Goal: Transaction & Acquisition: Book appointment/travel/reservation

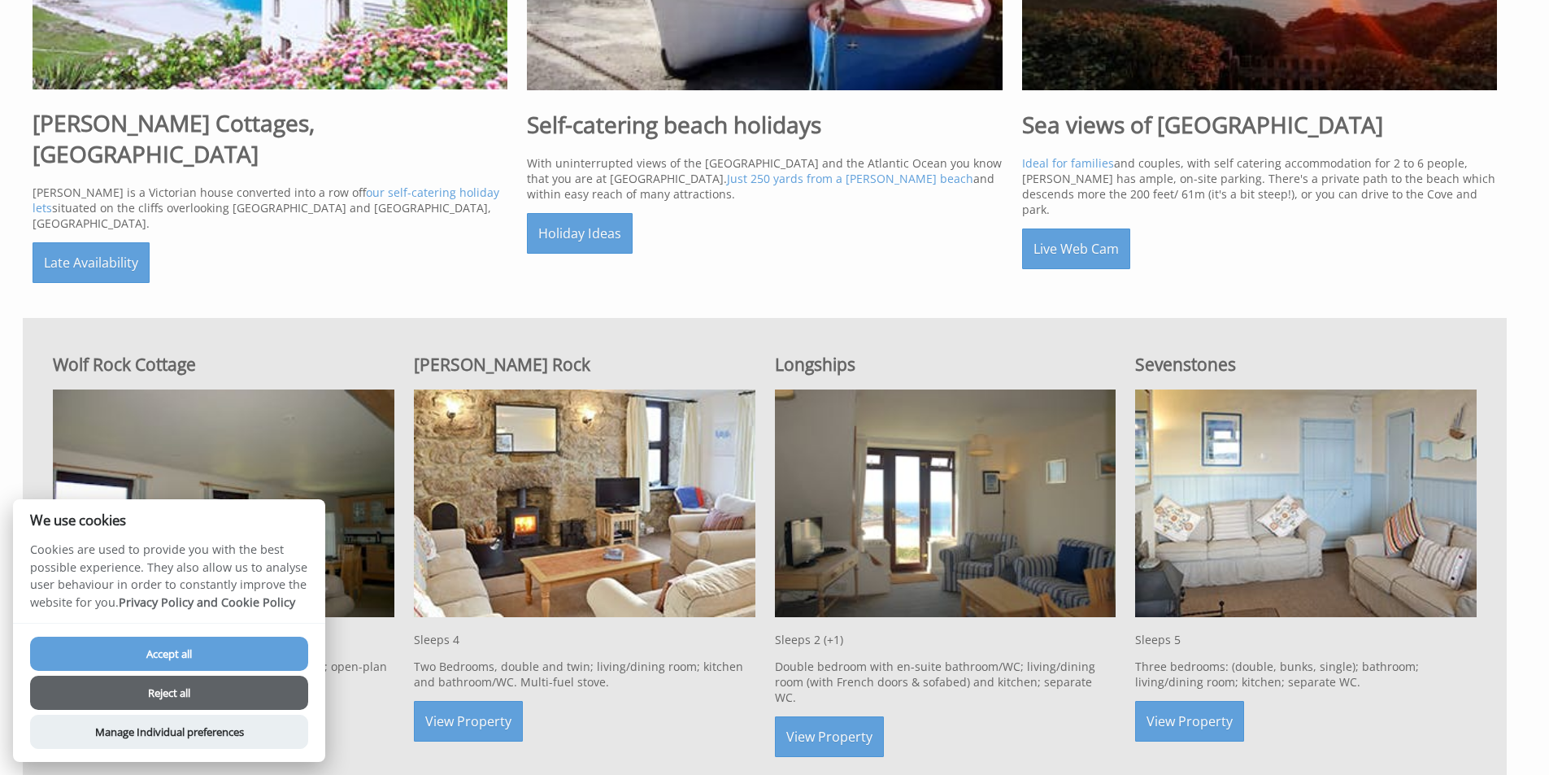
scroll to position [894, 0]
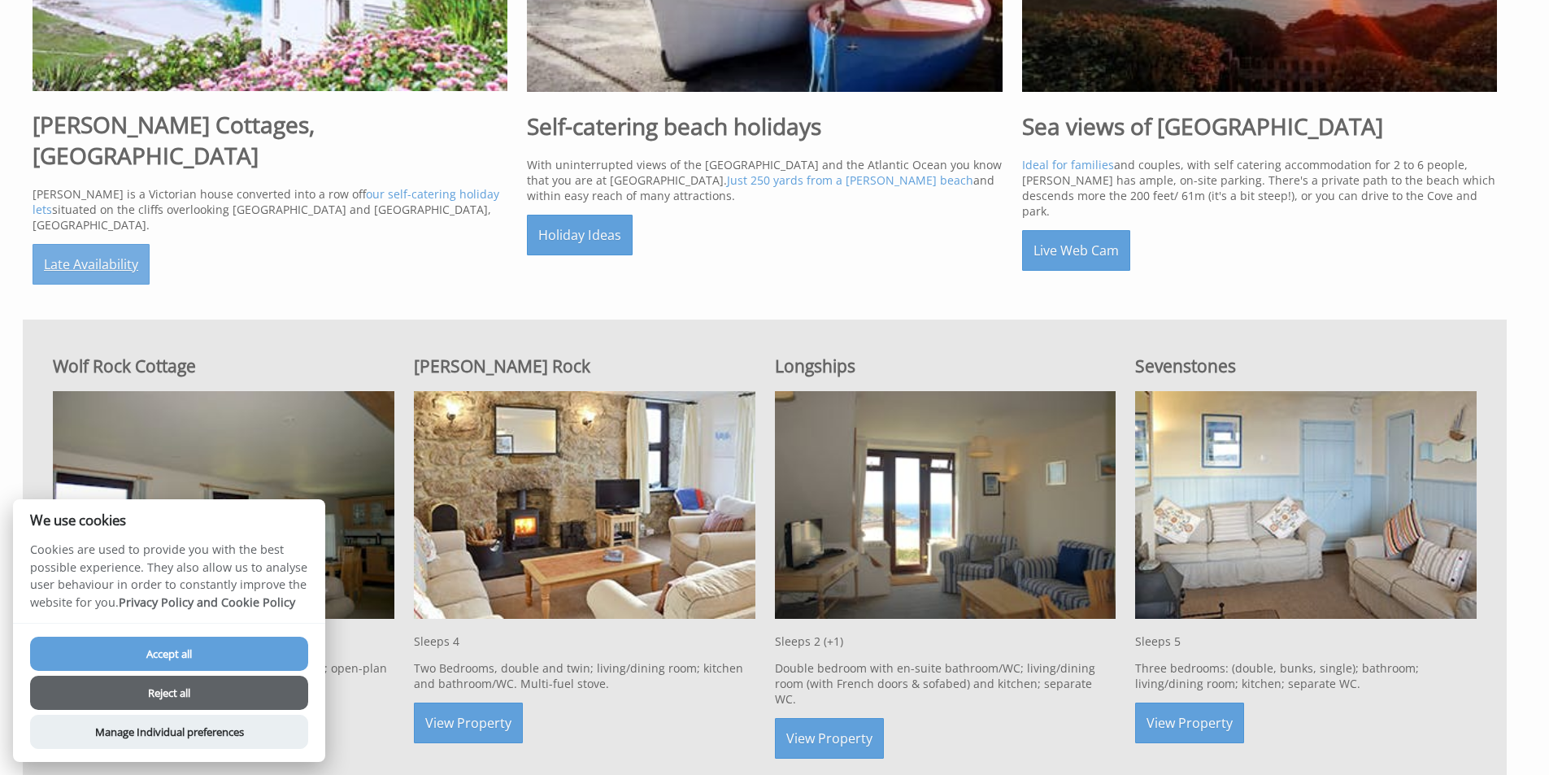
click at [100, 244] on link "Late Availability" at bounding box center [91, 264] width 117 height 41
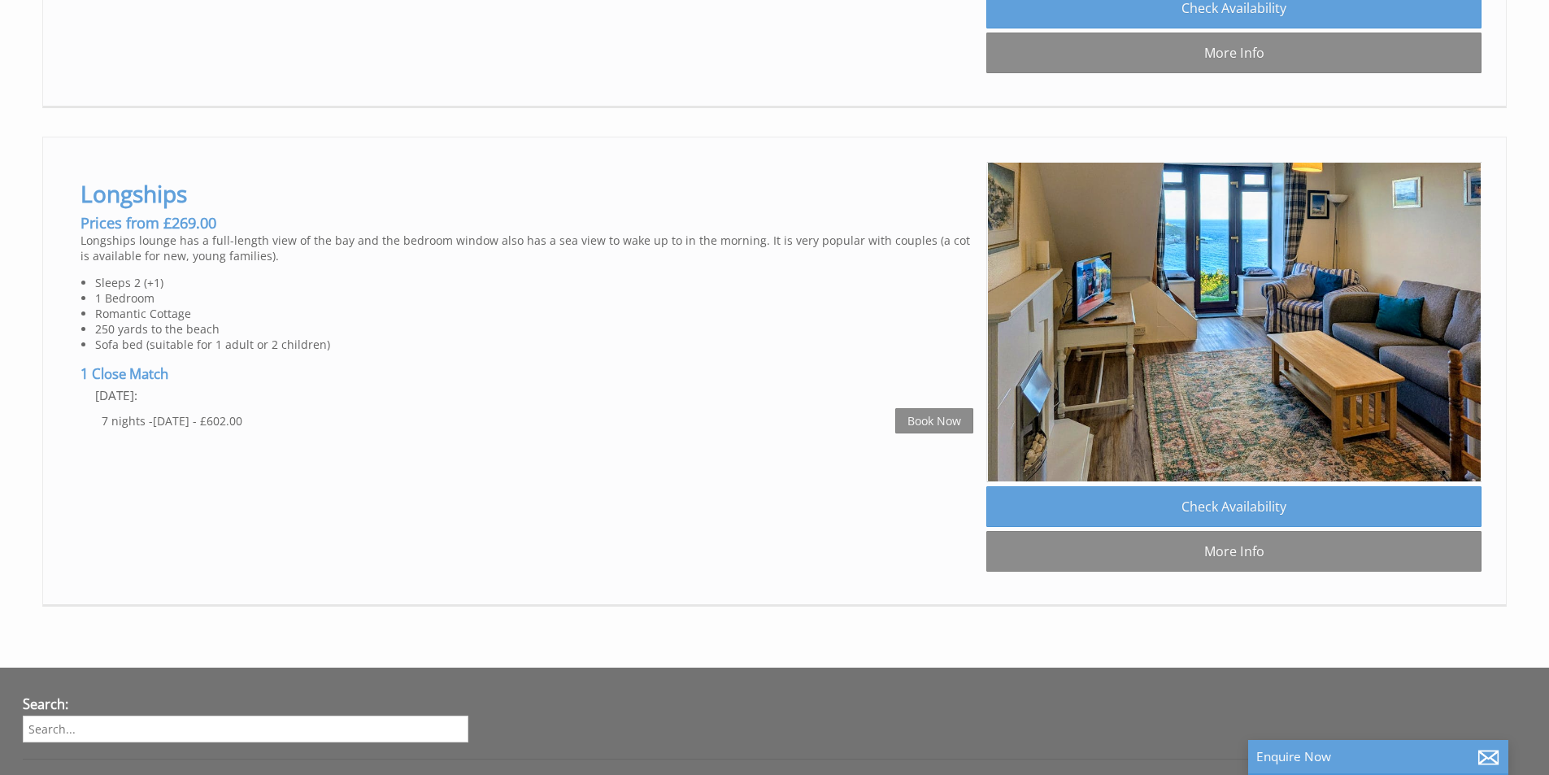
scroll to position [1523, 0]
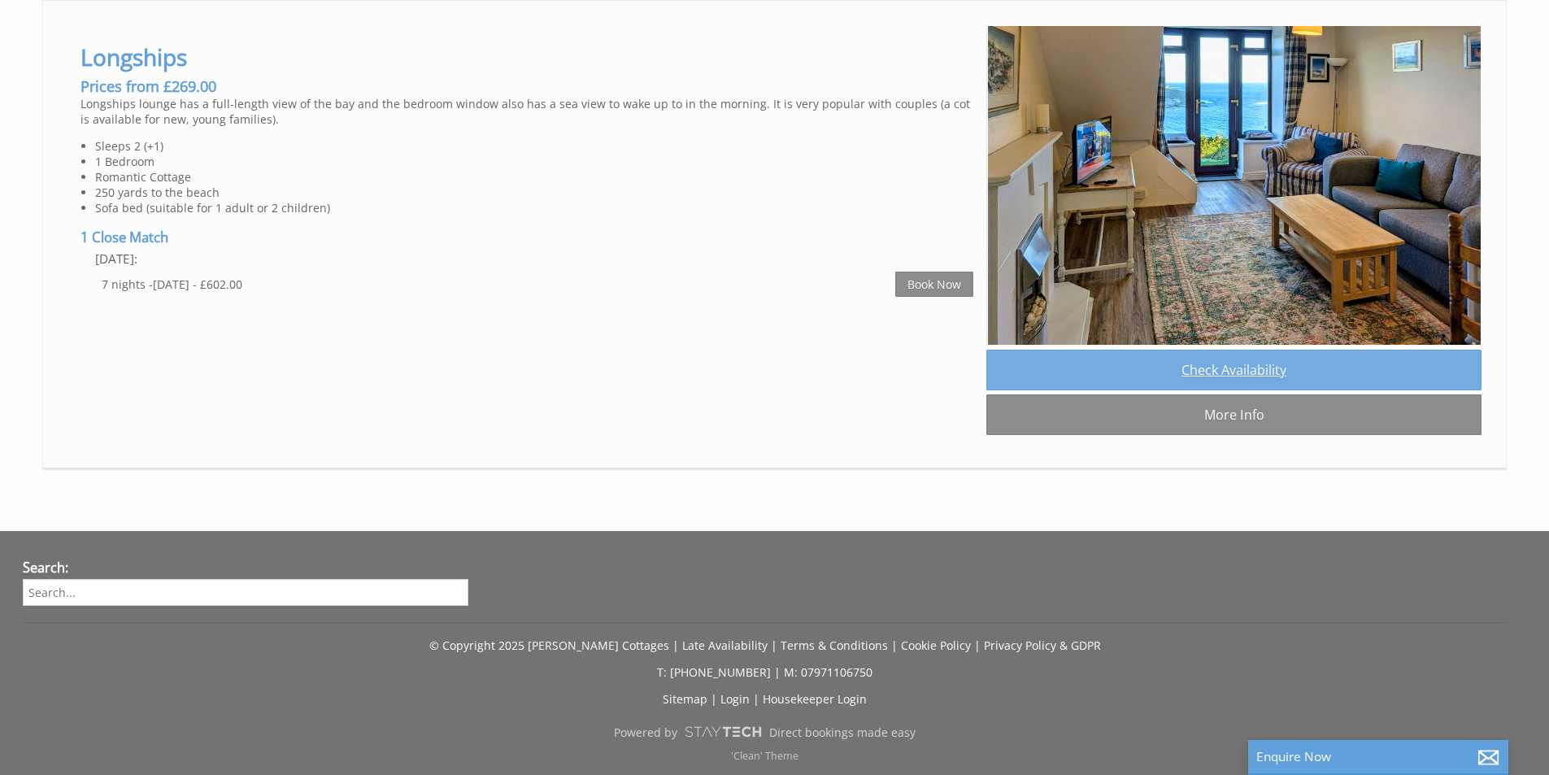
click at [1210, 372] on link "Check Availability" at bounding box center [1233, 370] width 495 height 41
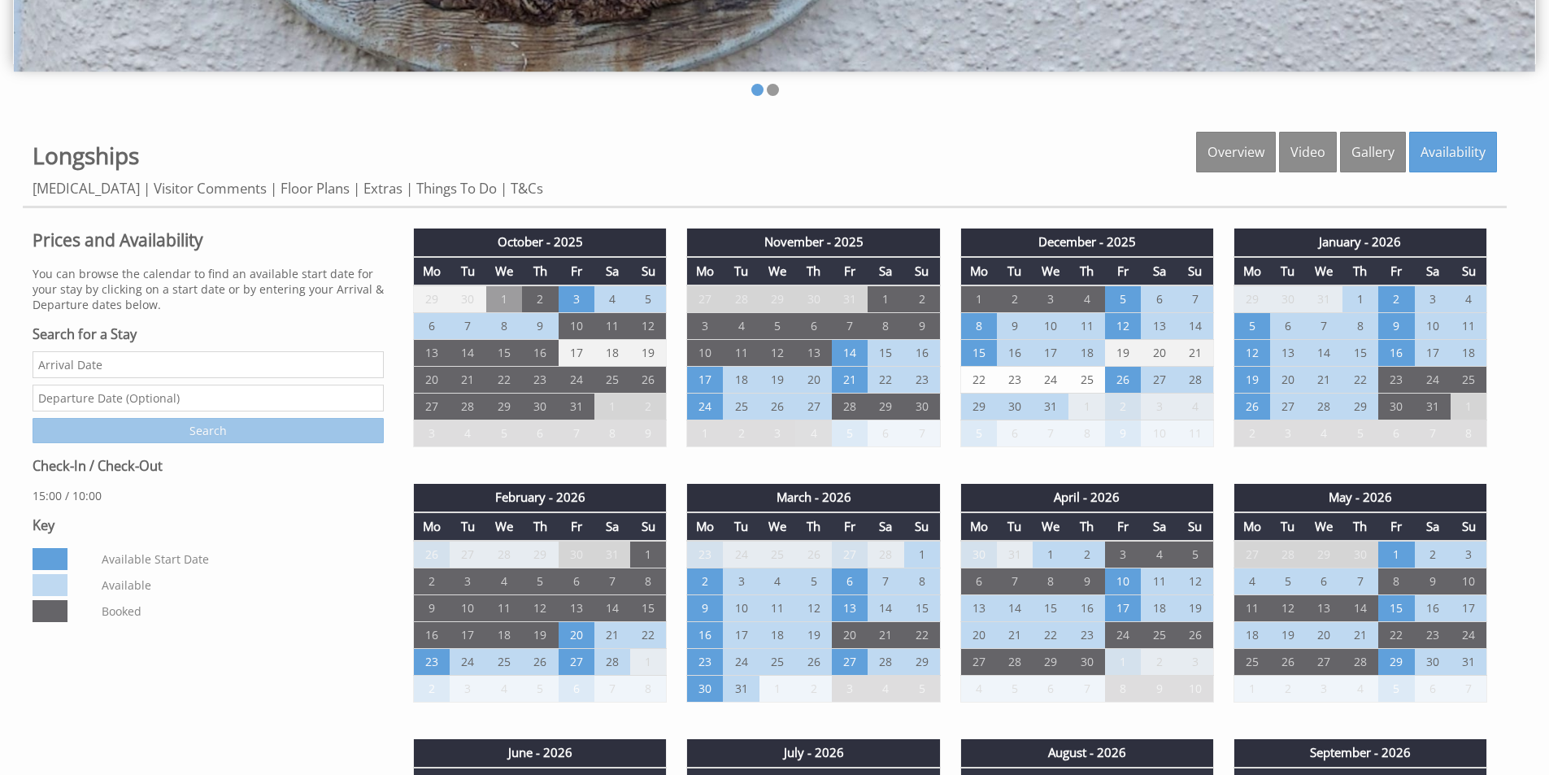
scroll to position [732, 0]
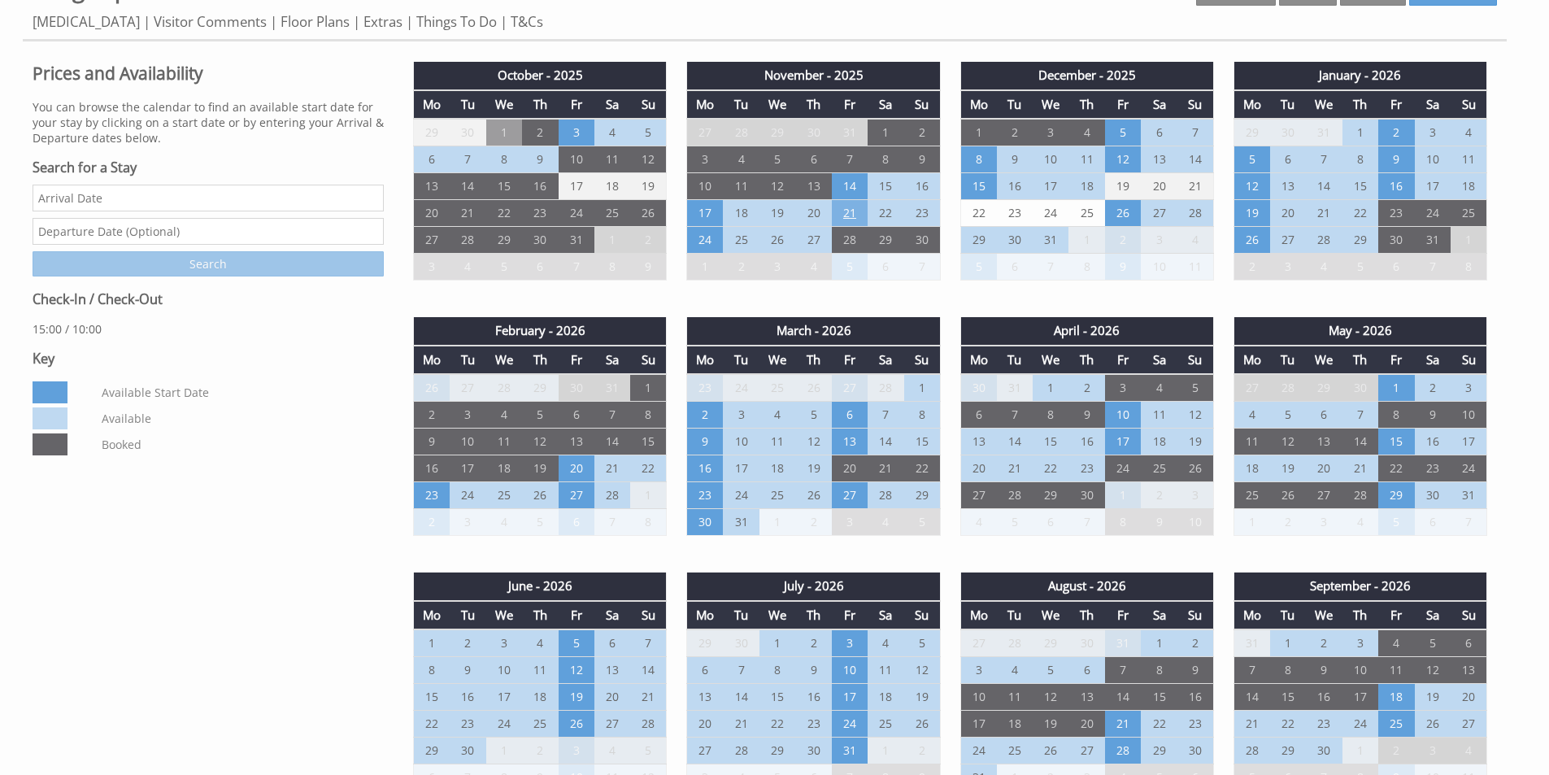
click at [856, 212] on td "21" at bounding box center [850, 213] width 36 height 27
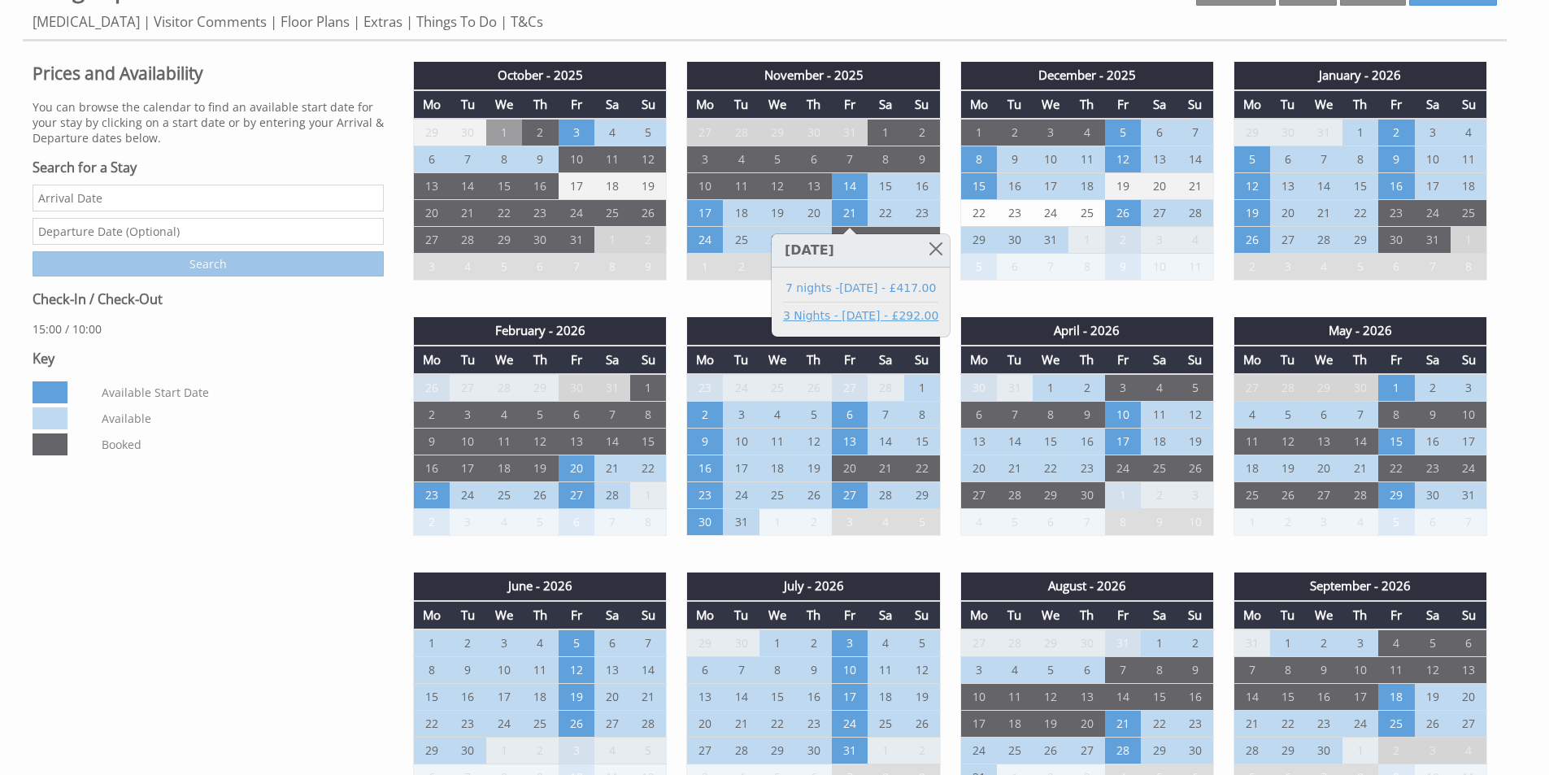
click at [843, 321] on link "3 Nights - [DATE] - £292.00" at bounding box center [860, 315] width 155 height 17
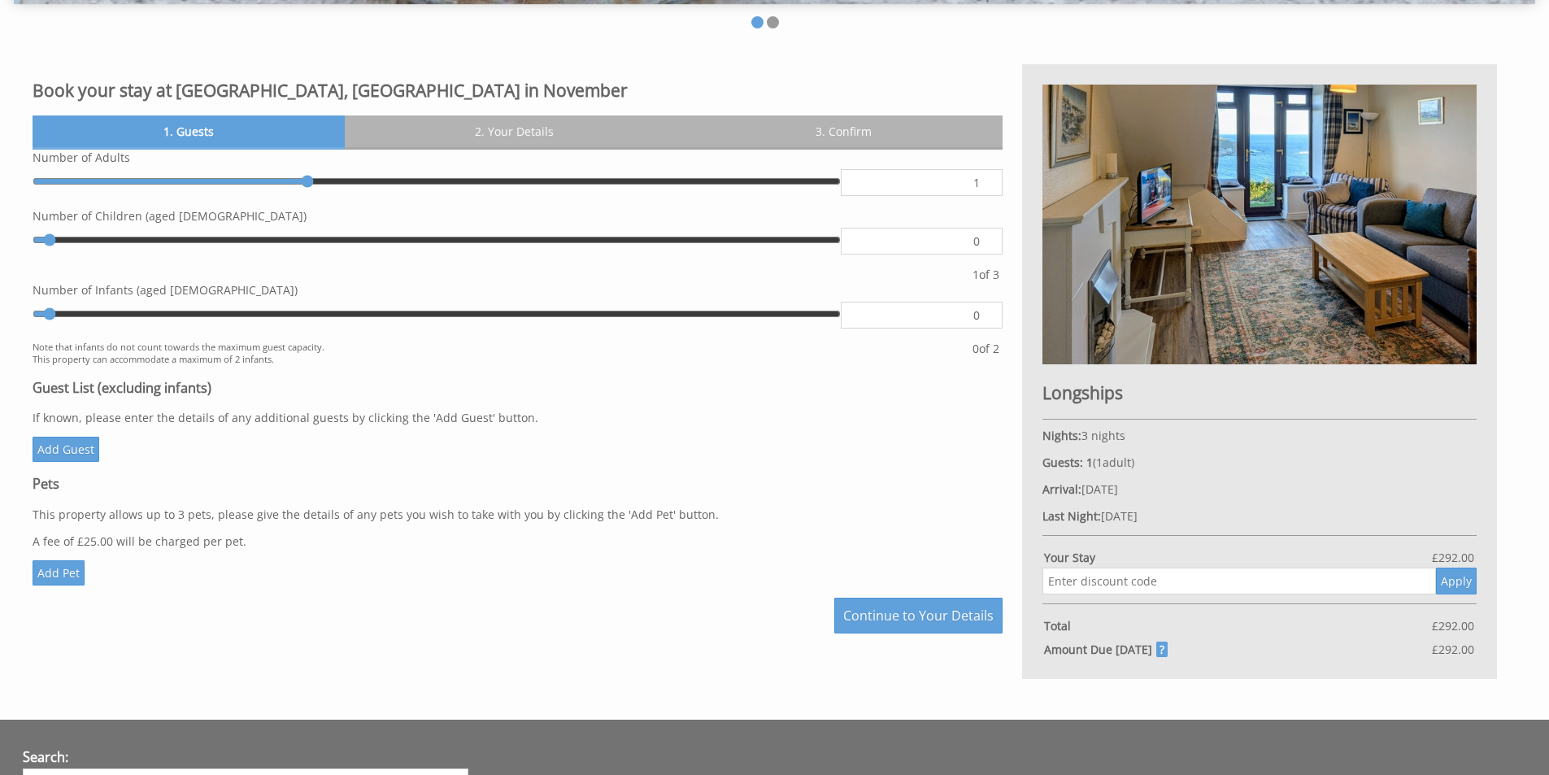
scroll to position [650, 0]
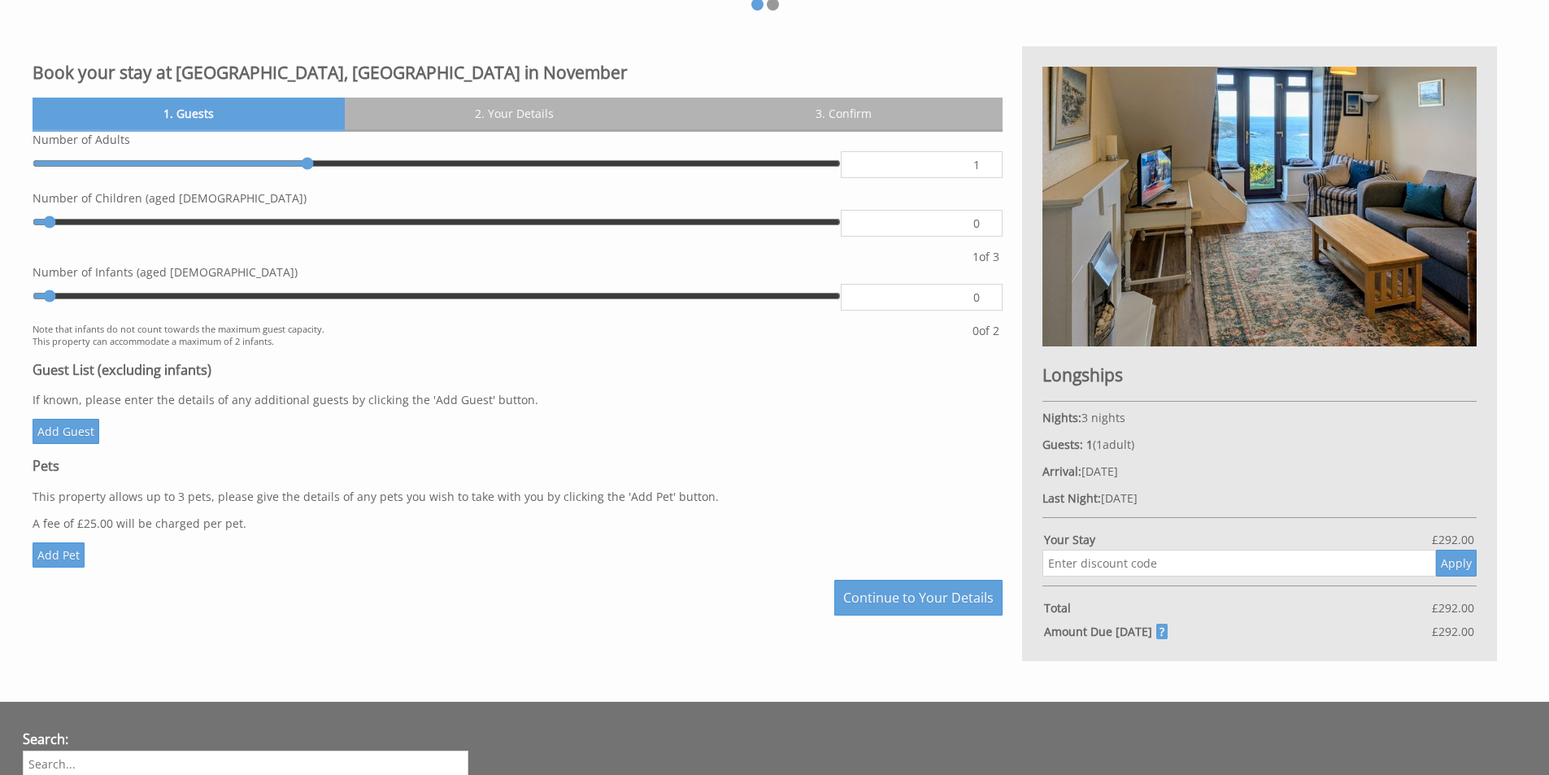
type input "2"
drag, startPoint x: 505, startPoint y: 165, endPoint x: 514, endPoint y: 166, distance: 9.0
type input "2"
click at [511, 166] on input "range" at bounding box center [437, 163] width 808 height 24
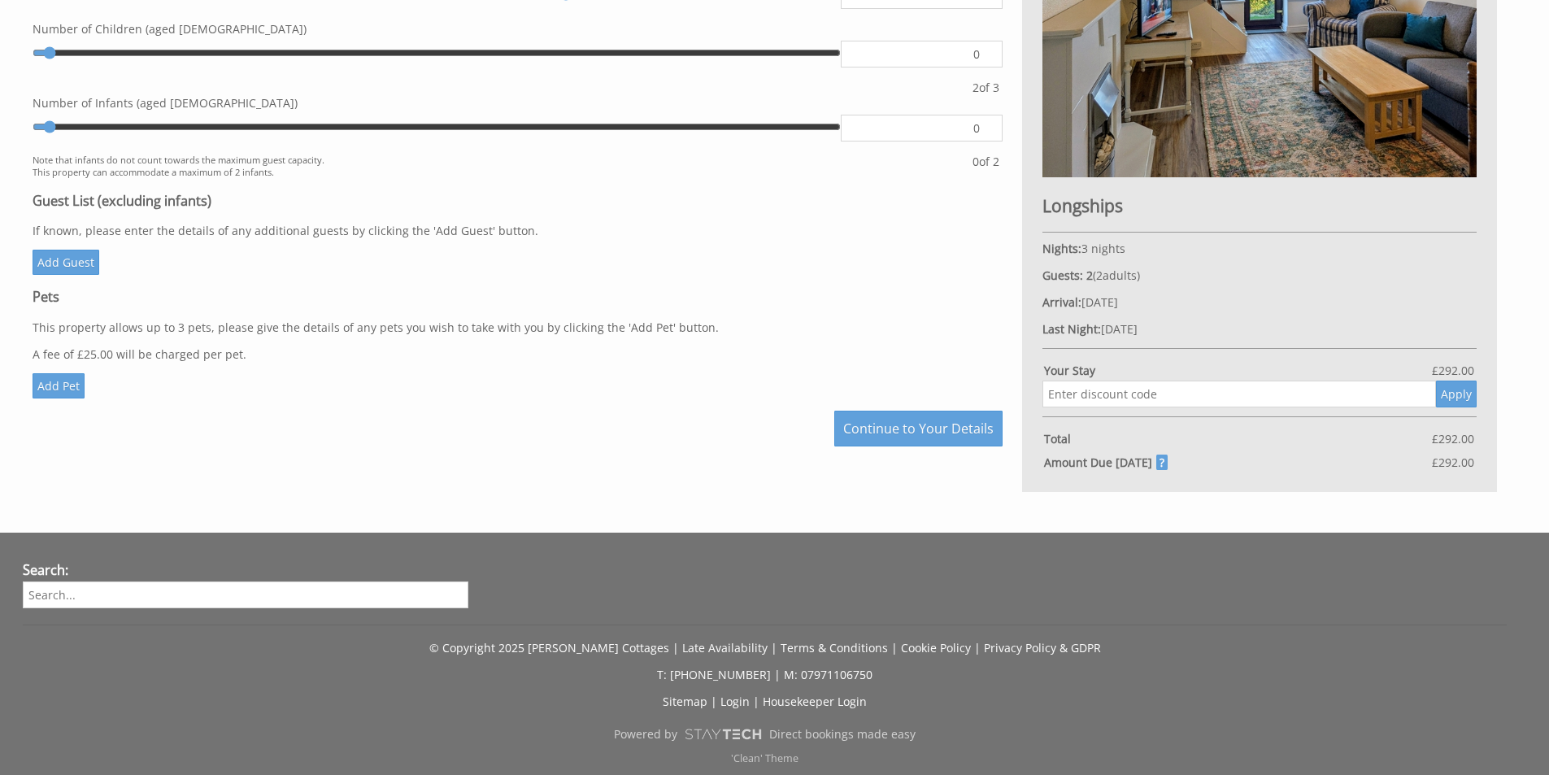
scroll to position [822, 0]
